Goal: Transaction & Acquisition: Purchase product/service

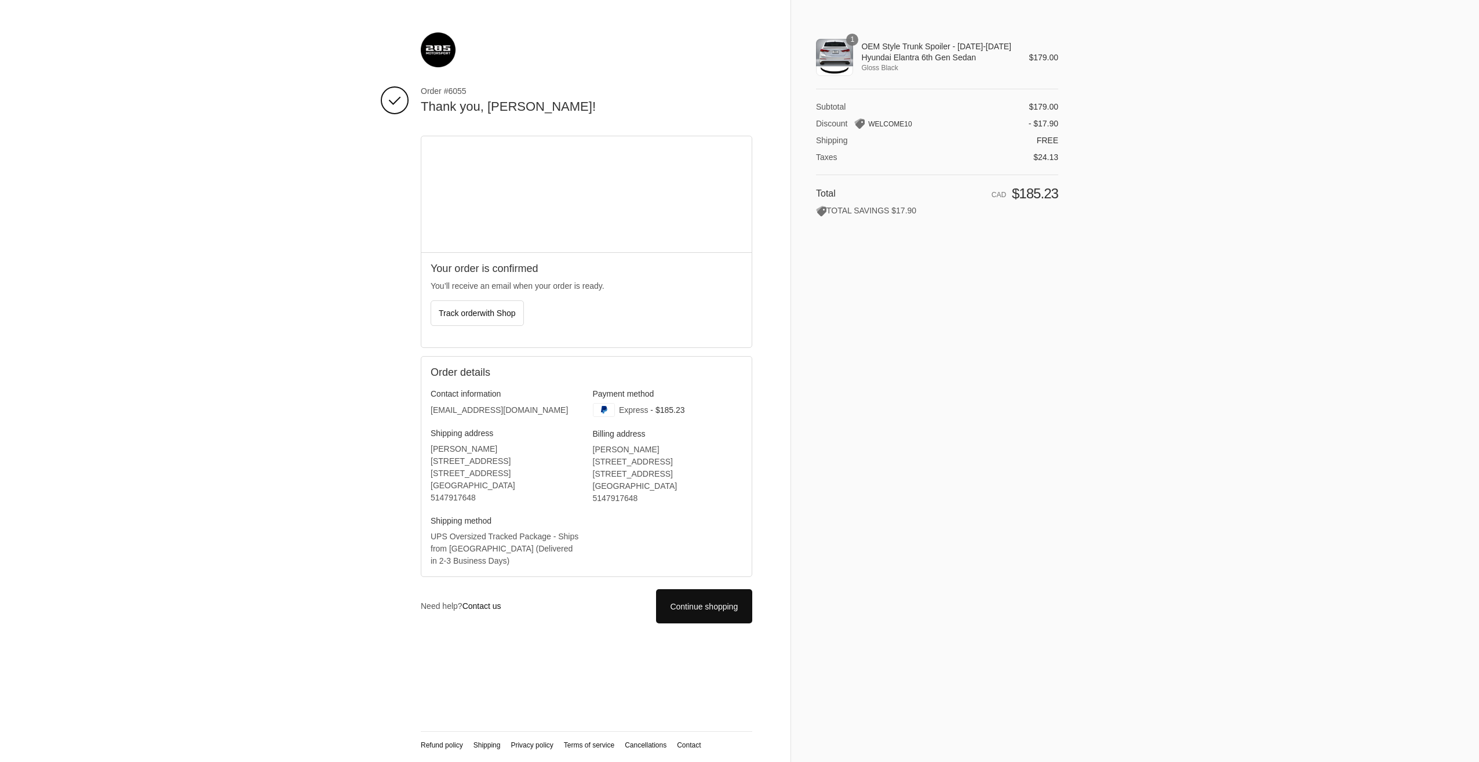
click at [839, 56] on div "1" at bounding box center [834, 57] width 37 height 37
click at [996, 63] on span "Gloss Black" at bounding box center [936, 68] width 151 height 10
click at [705, 602] on icon at bounding box center [705, 607] width 12 height 12
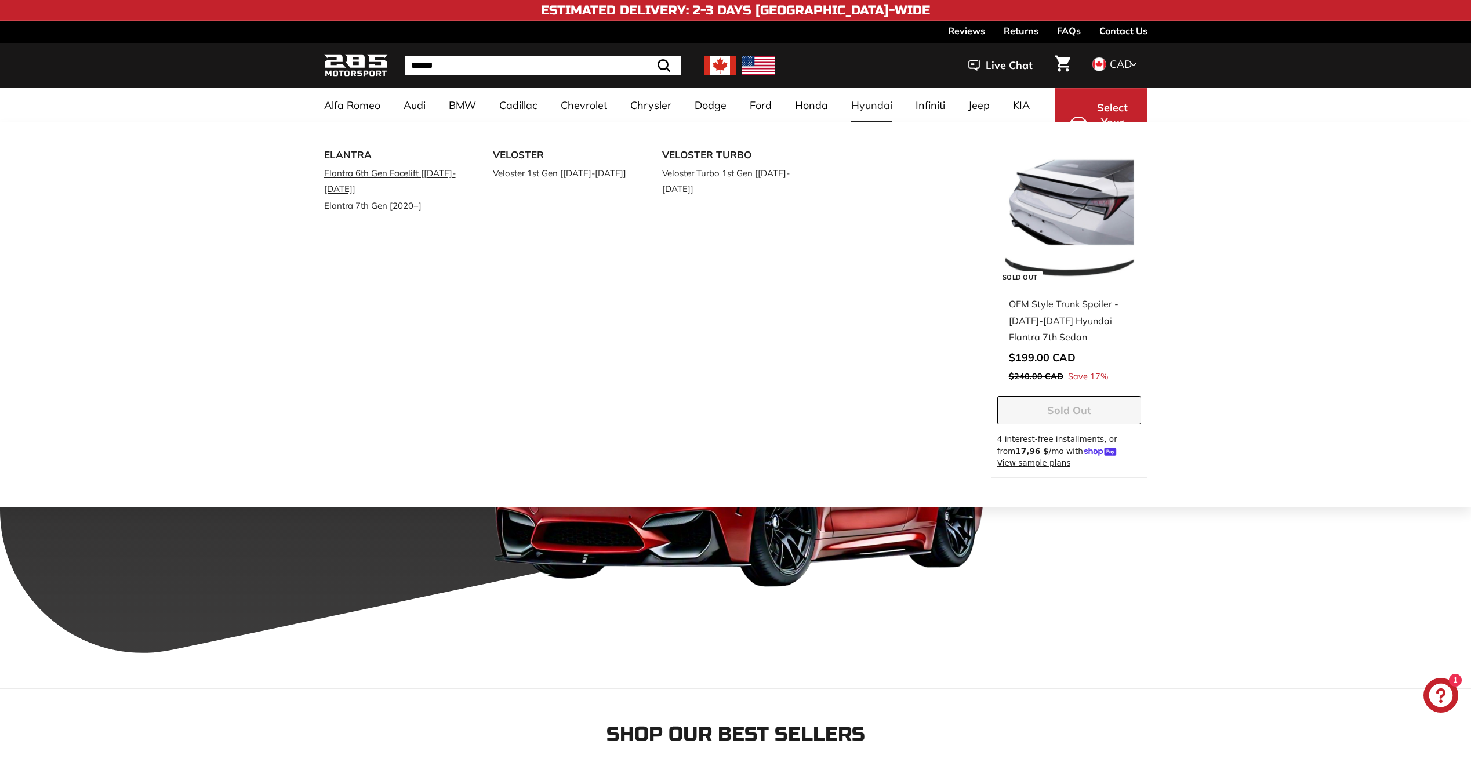
click at [350, 171] on link "Elantra 6th Gen Facelift [[DATE]-[DATE]]" at bounding box center [392, 181] width 137 height 32
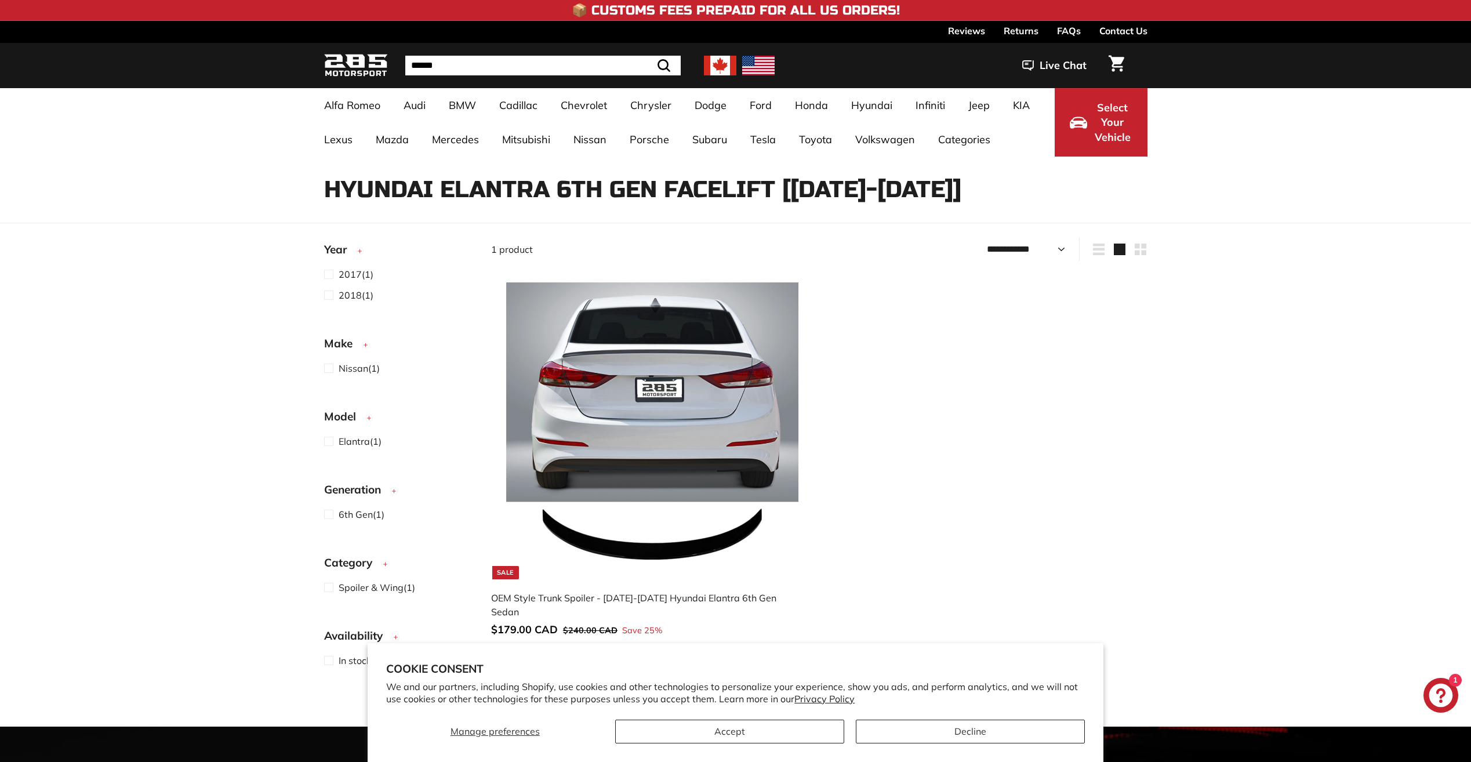
select select "**********"
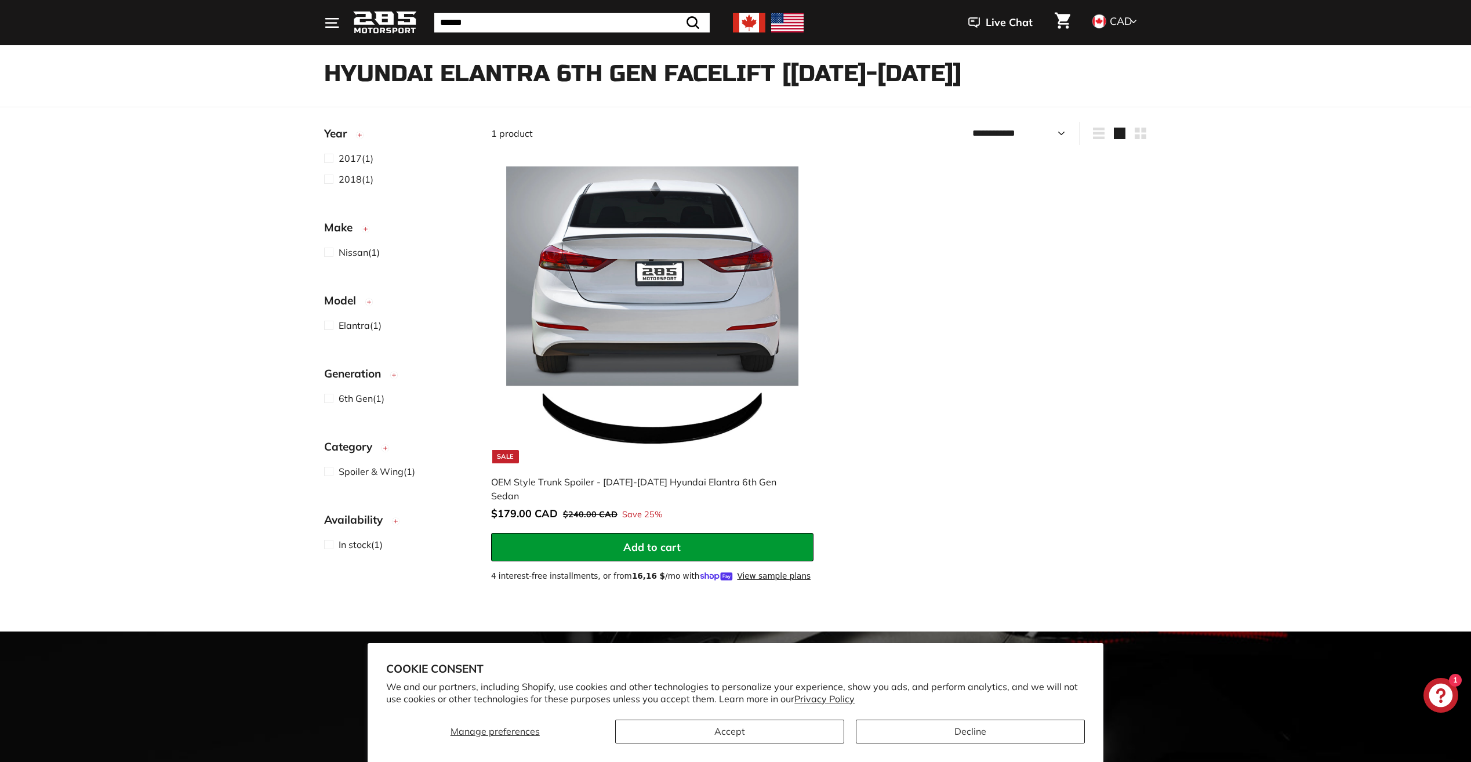
scroll to position [58, 0]
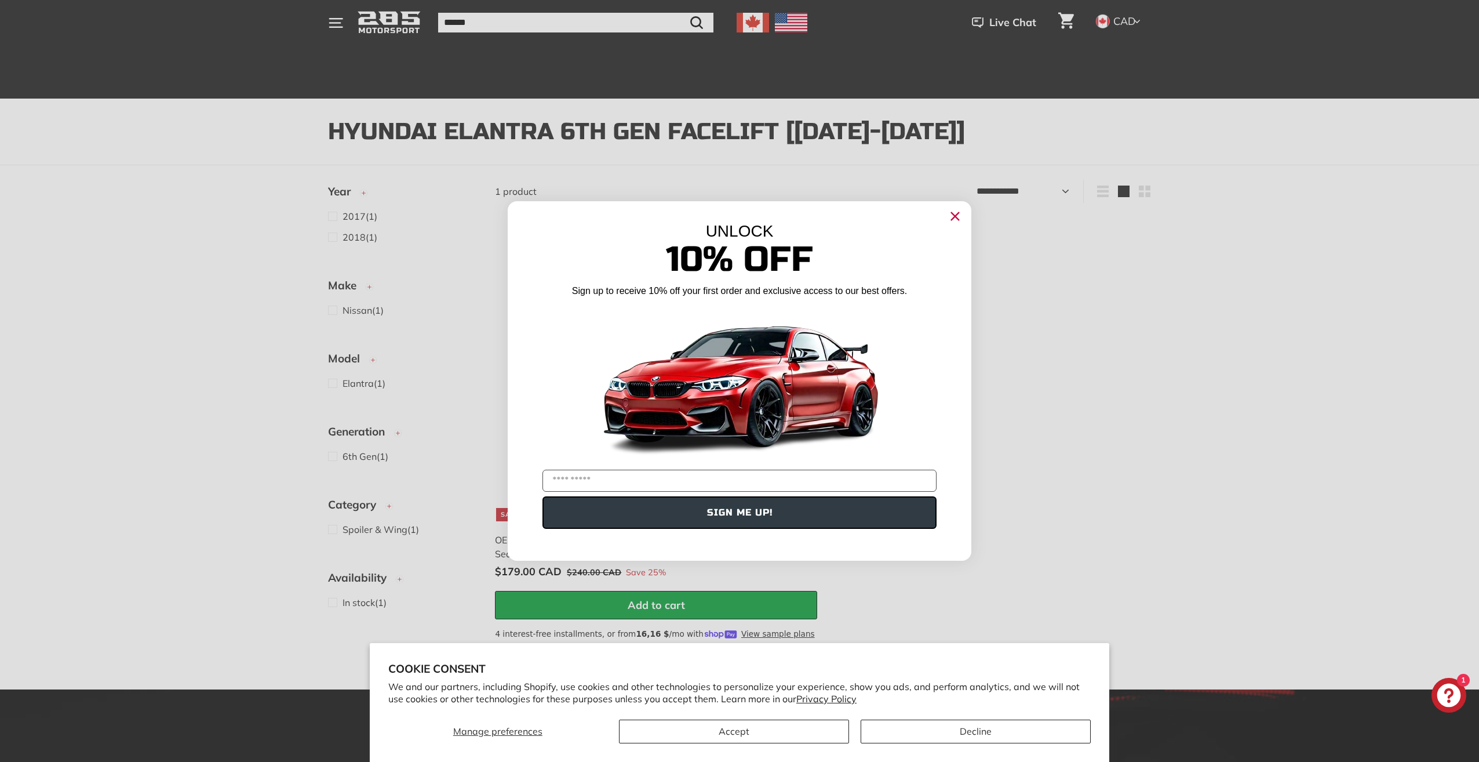
click at [956, 214] on circle "Close dialog" at bounding box center [955, 216] width 17 height 17
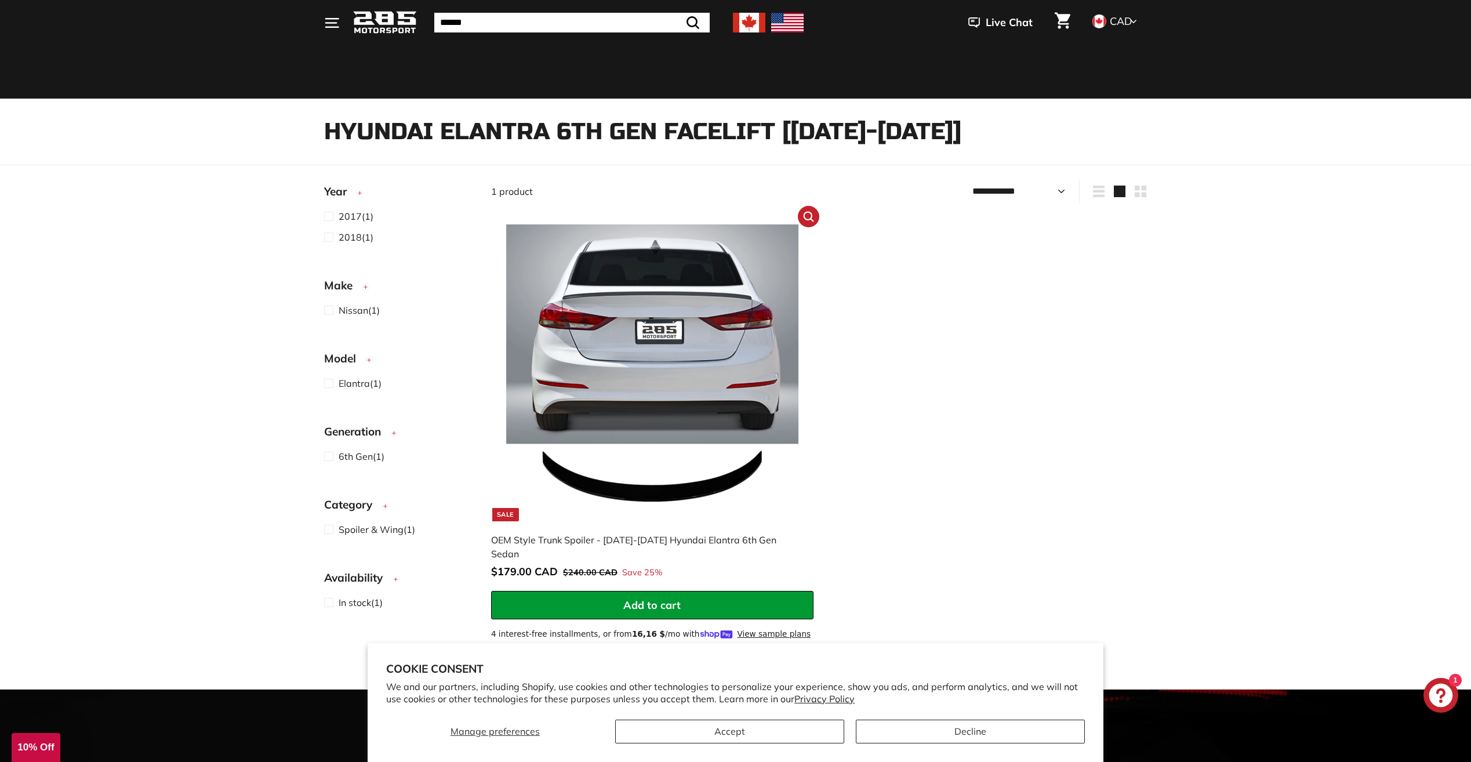
click at [681, 332] on img at bounding box center [652, 372] width 296 height 296
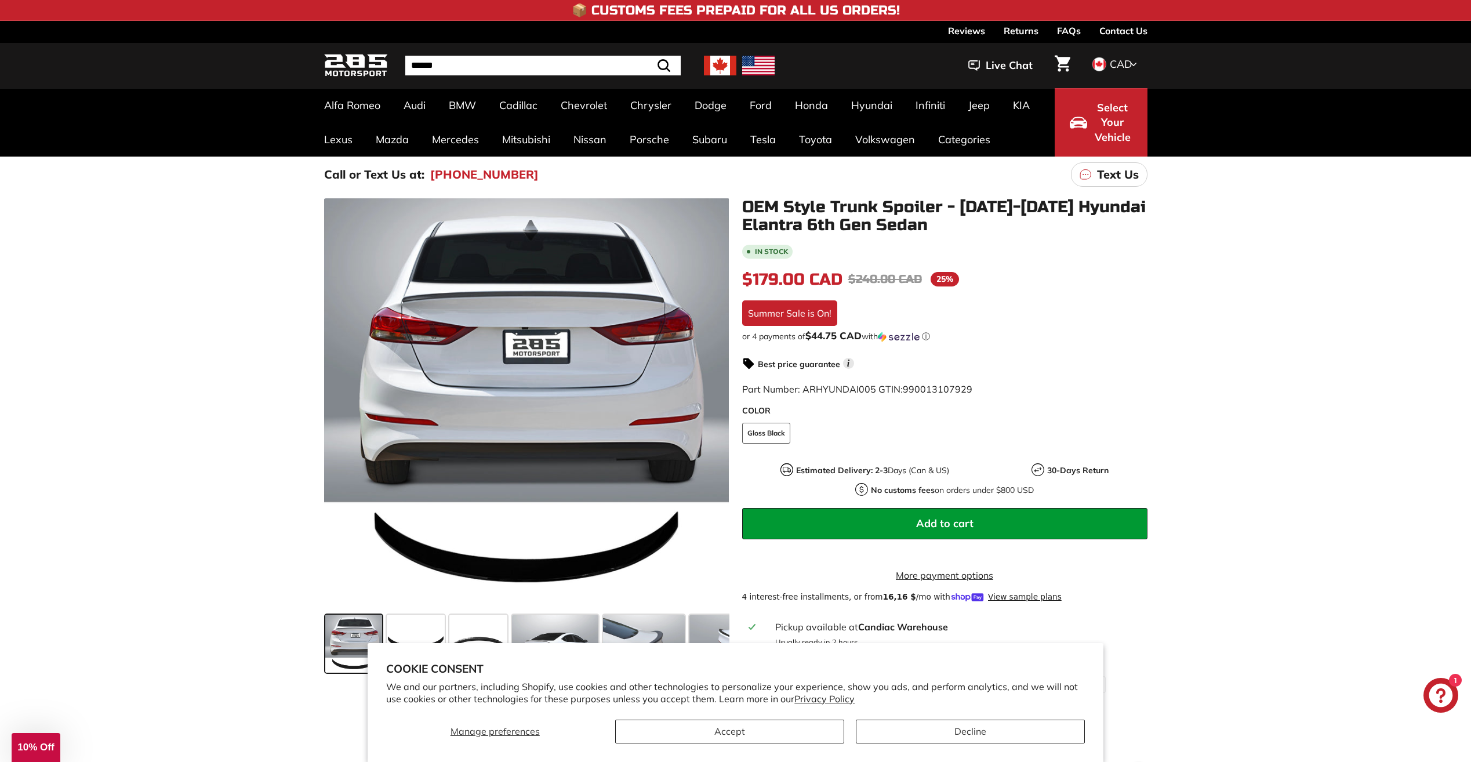
scroll to position [116, 0]
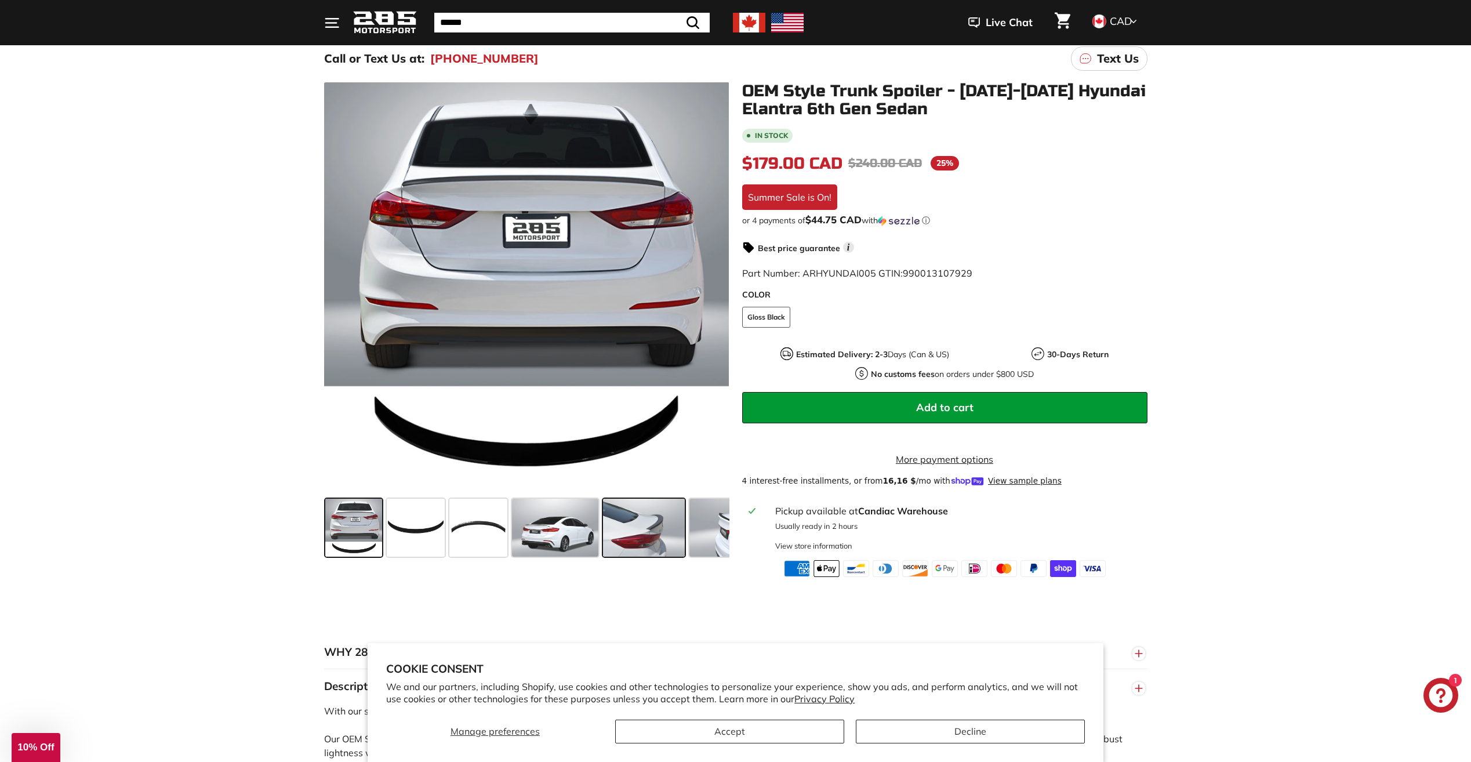
click at [645, 528] on span at bounding box center [644, 528] width 82 height 58
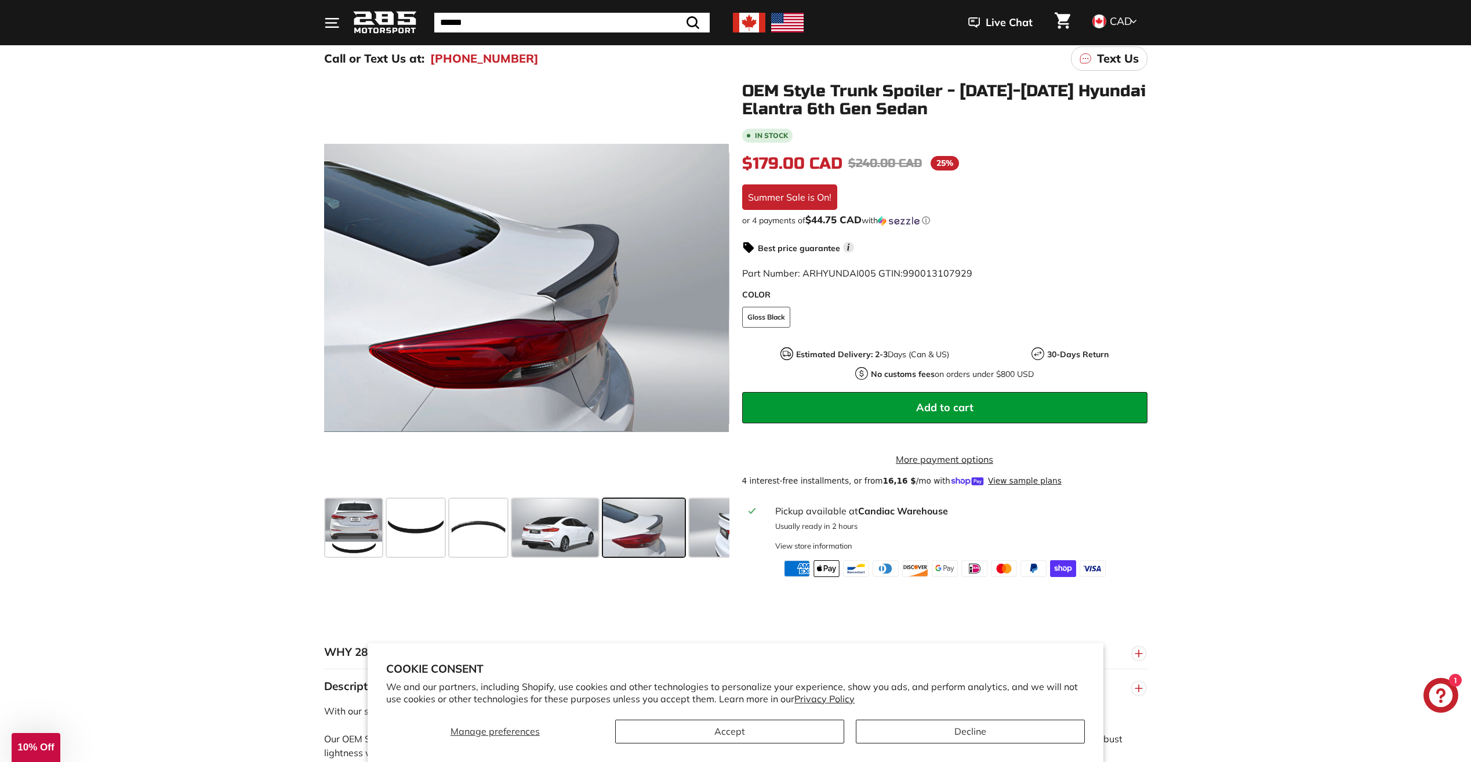
drag, startPoint x: 635, startPoint y: 518, endPoint x: 584, endPoint y: 606, distance: 102.6
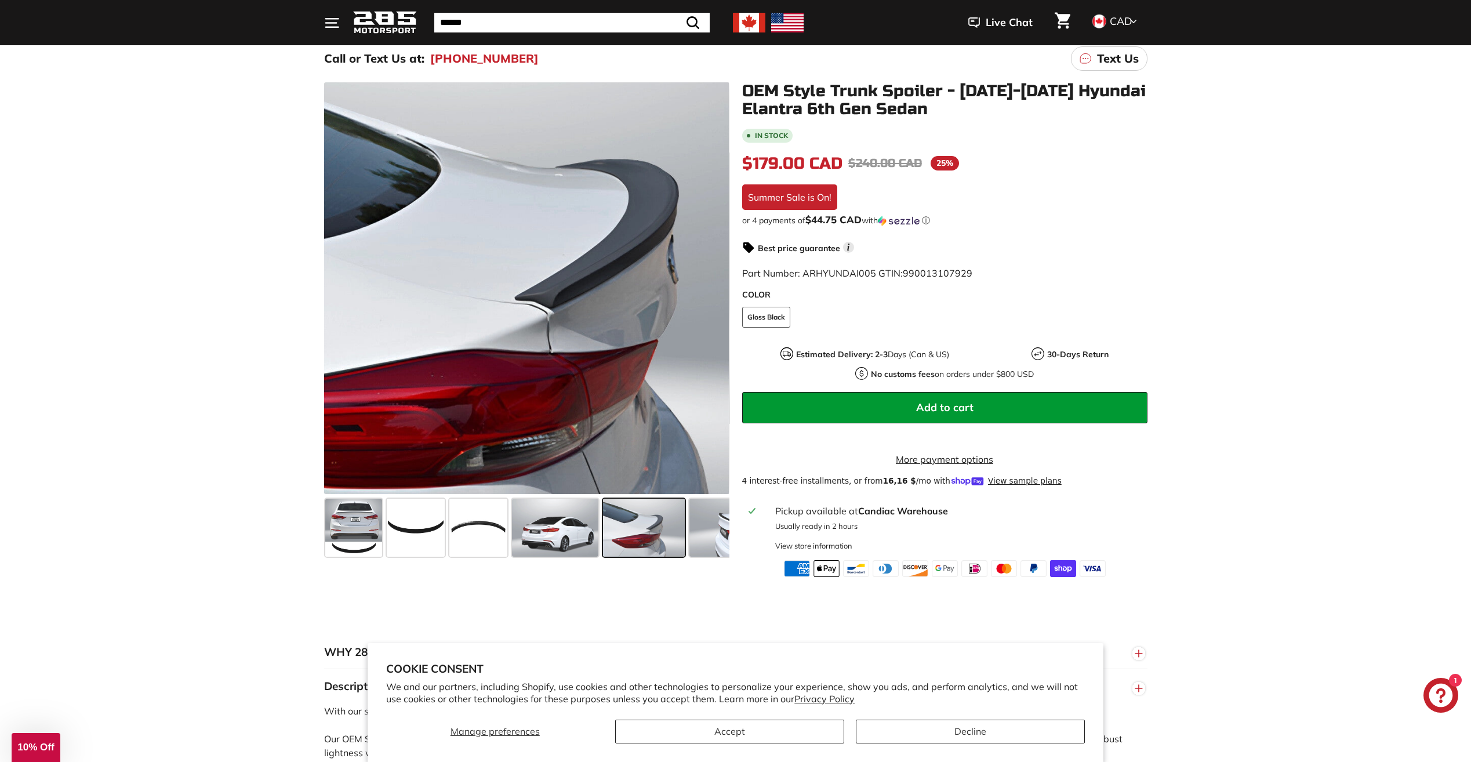
drag, startPoint x: 559, startPoint y: 291, endPoint x: 106, endPoint y: 471, distance: 487.6
click at [106, 471] on div ".cls-1{fill:none;stroke:#000;stroke-miterlimit:10;stroke-width:2px} .cls-1{fill…" at bounding box center [735, 327] width 1471 height 500
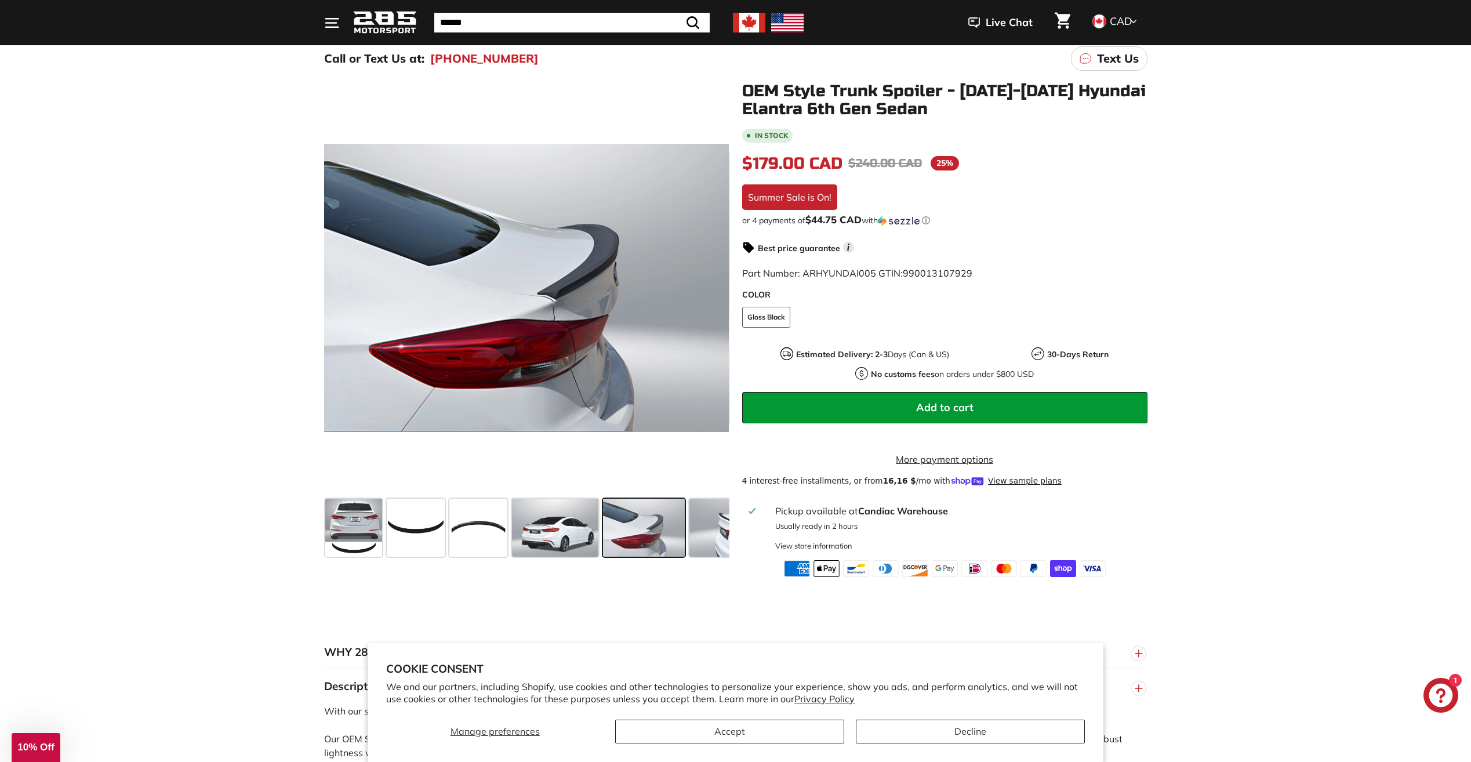
click at [627, 525] on span at bounding box center [644, 528] width 82 height 58
click at [548, 535] on span at bounding box center [555, 528] width 86 height 58
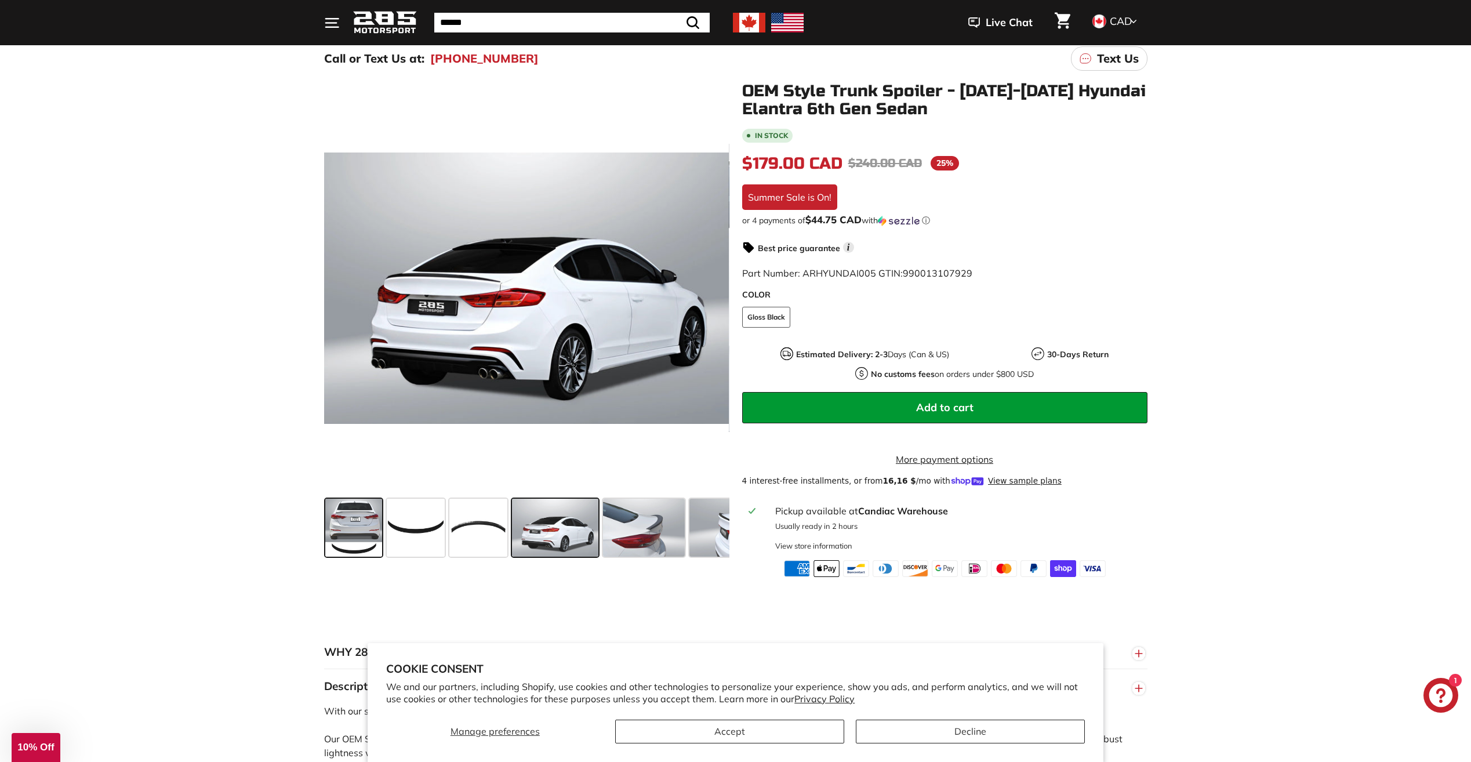
click at [365, 519] on span at bounding box center [353, 528] width 57 height 58
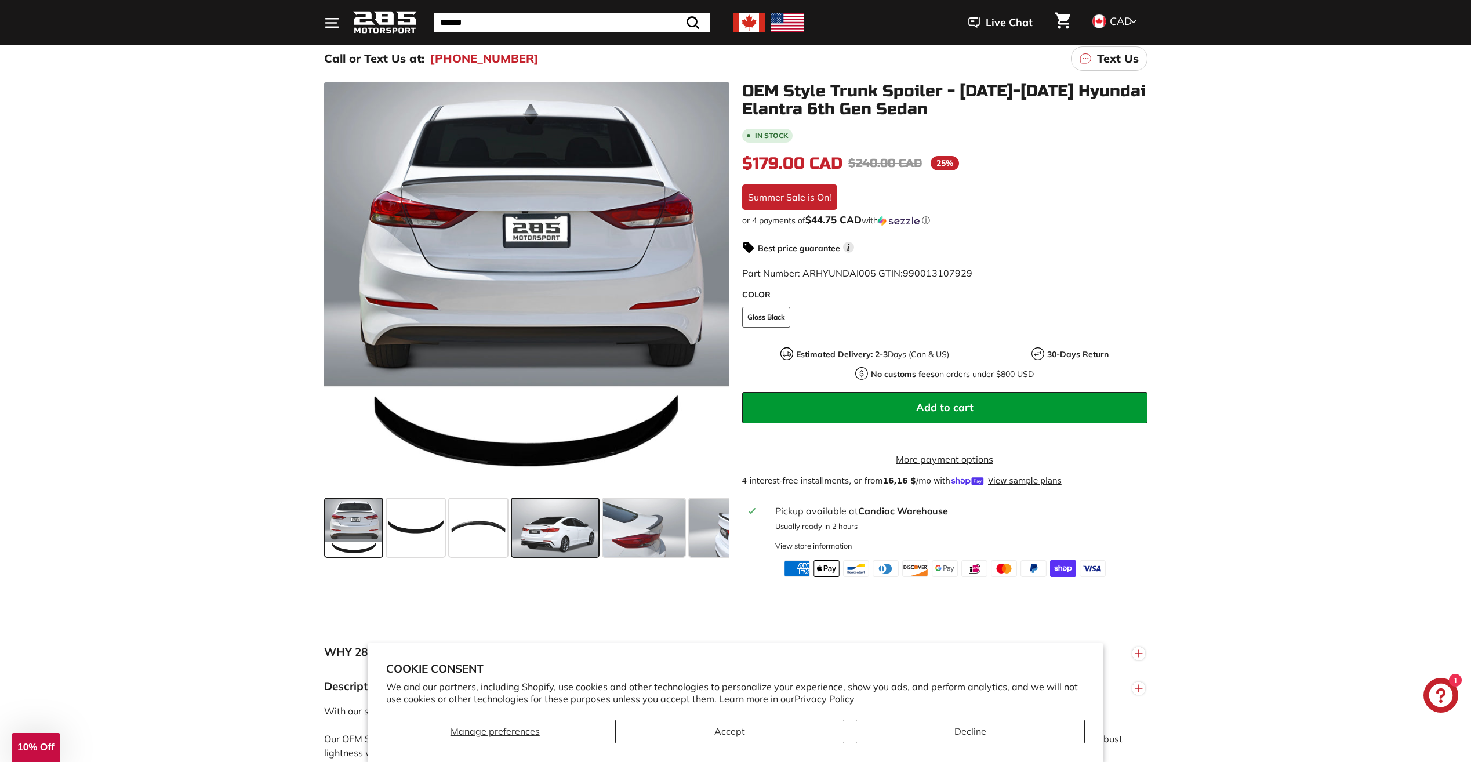
click at [546, 516] on span at bounding box center [555, 528] width 86 height 58
